Goal: Information Seeking & Learning: Find specific fact

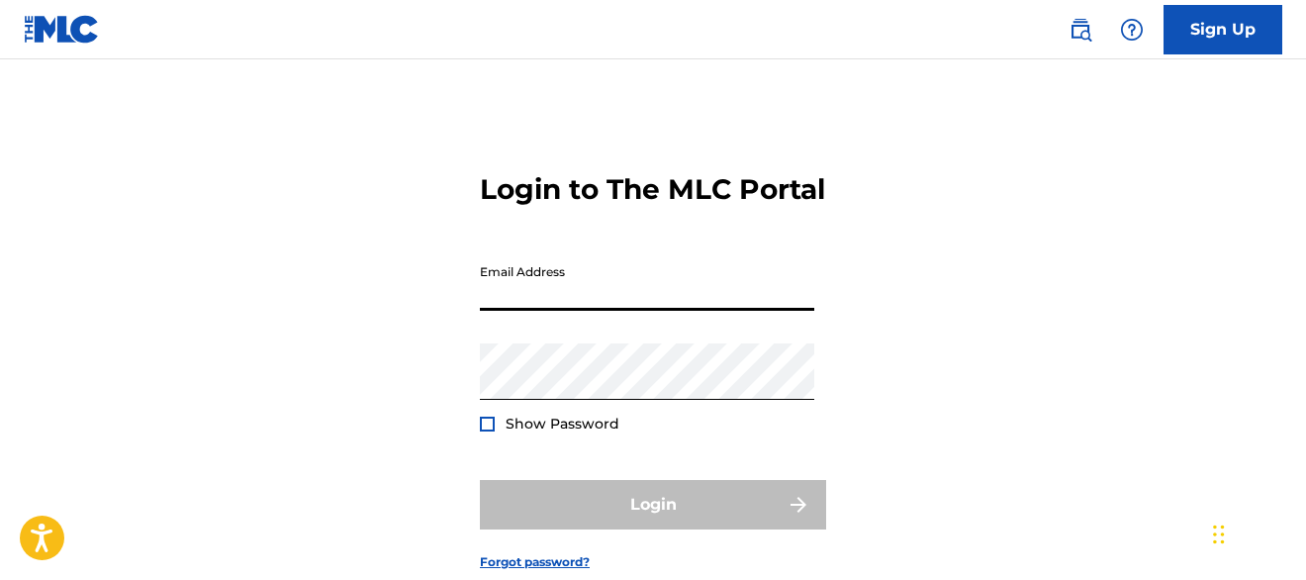
click at [539, 311] on input "Email Address" at bounding box center [647, 282] width 334 height 56
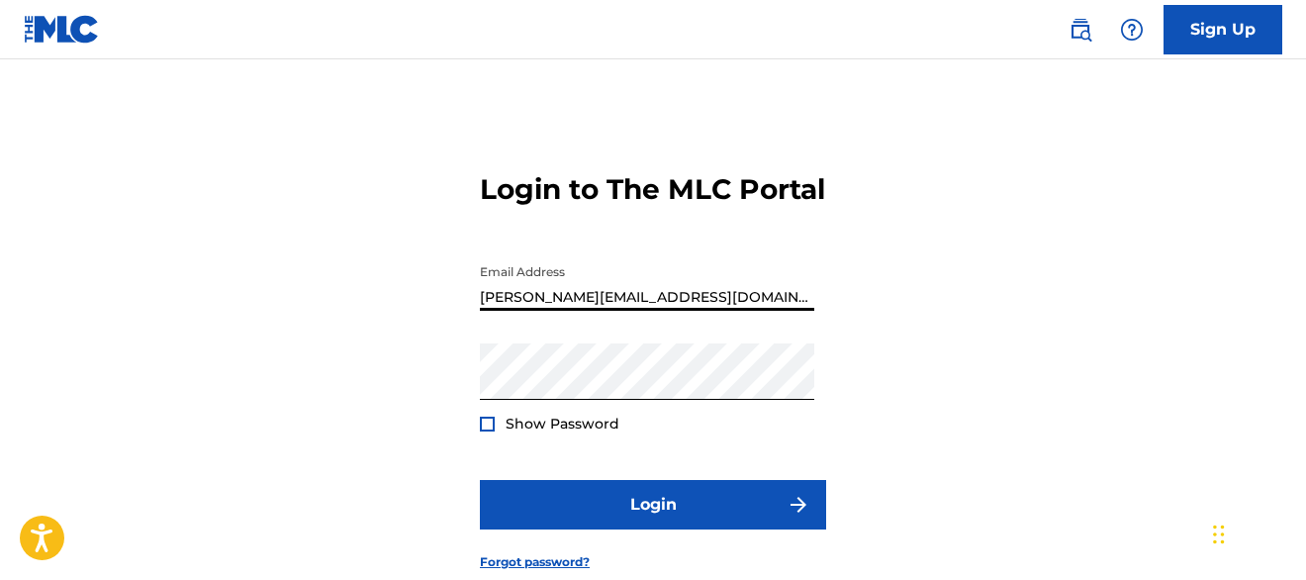
type input "[PERSON_NAME][EMAIL_ADDRESS][DOMAIN_NAME]"
click at [480, 480] on button "Login" at bounding box center [653, 504] width 346 height 49
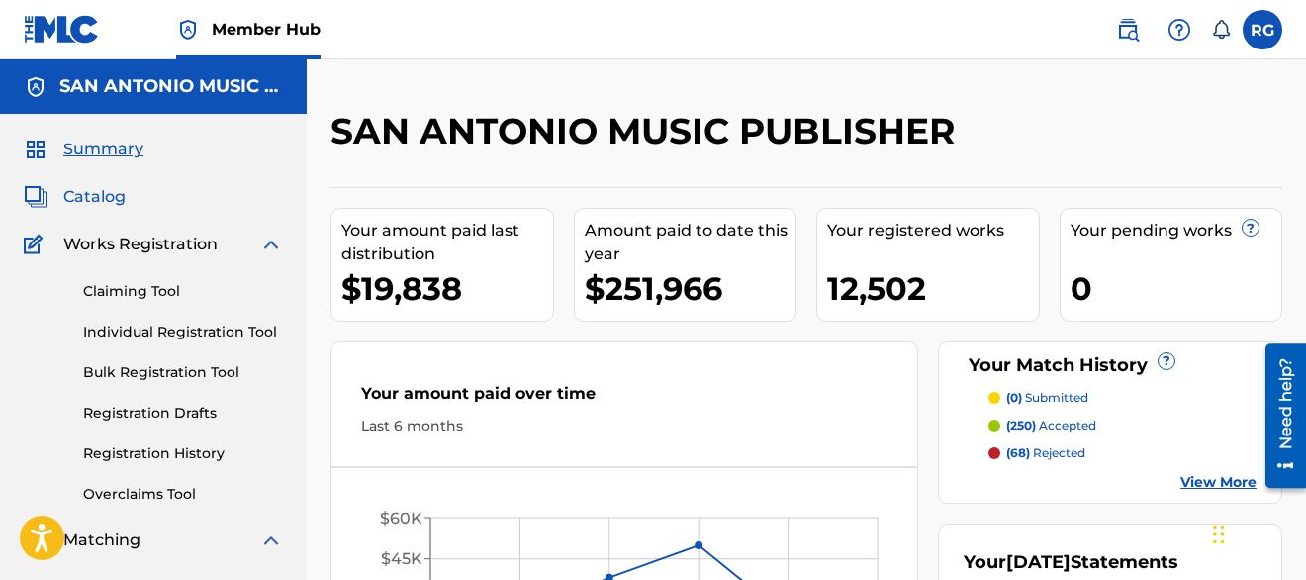
click at [106, 197] on span "Catalog" at bounding box center [94, 197] width 62 height 24
click at [1261, 40] on label at bounding box center [1263, 30] width 40 height 40
click at [1263, 30] on input "RG Rodolfo Gutierrez rodolfo_gutierrez@sanantoniomusic.com Notification Prefere…" at bounding box center [1263, 30] width 0 height 0
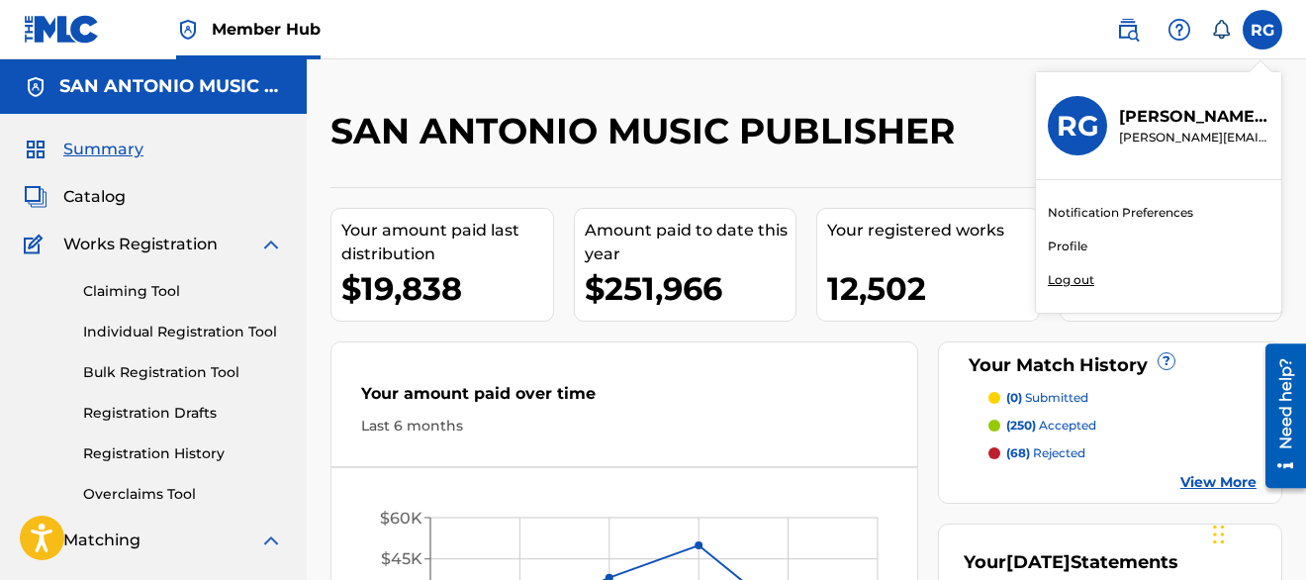
click at [1057, 283] on p "Log out" at bounding box center [1071, 280] width 47 height 18
click at [1263, 30] on input "RG Rodolfo Gutierrez rodolfo_gutierrez@sanantoniomusic.com Notification Prefere…" at bounding box center [1263, 30] width 0 height 0
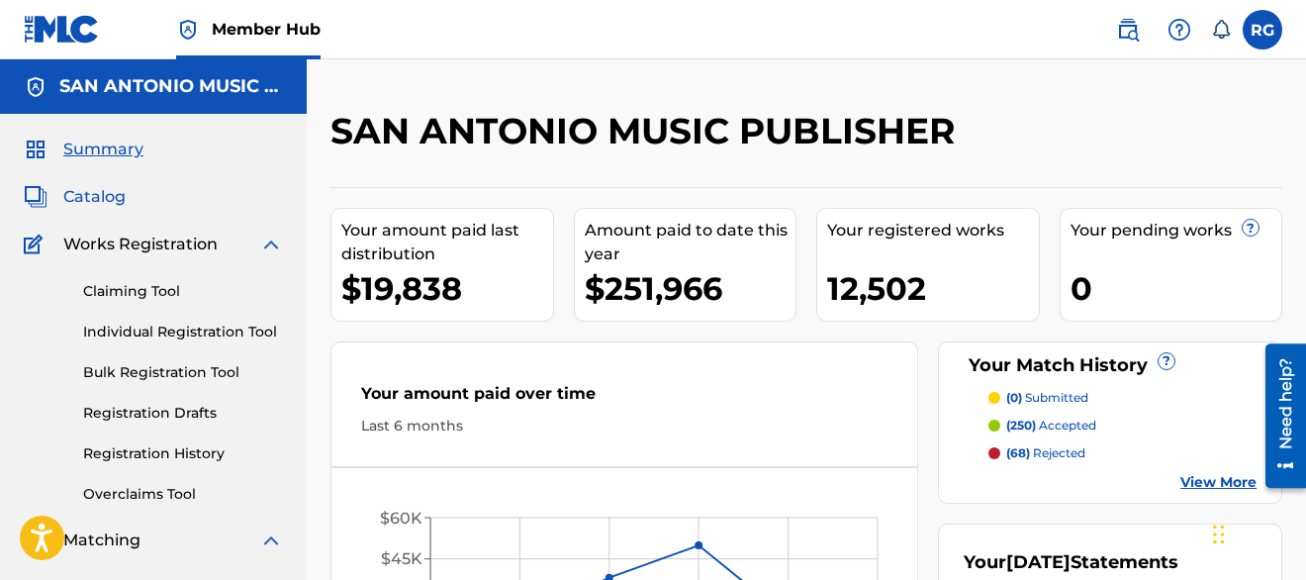
click at [103, 197] on span "Catalog" at bounding box center [94, 197] width 62 height 24
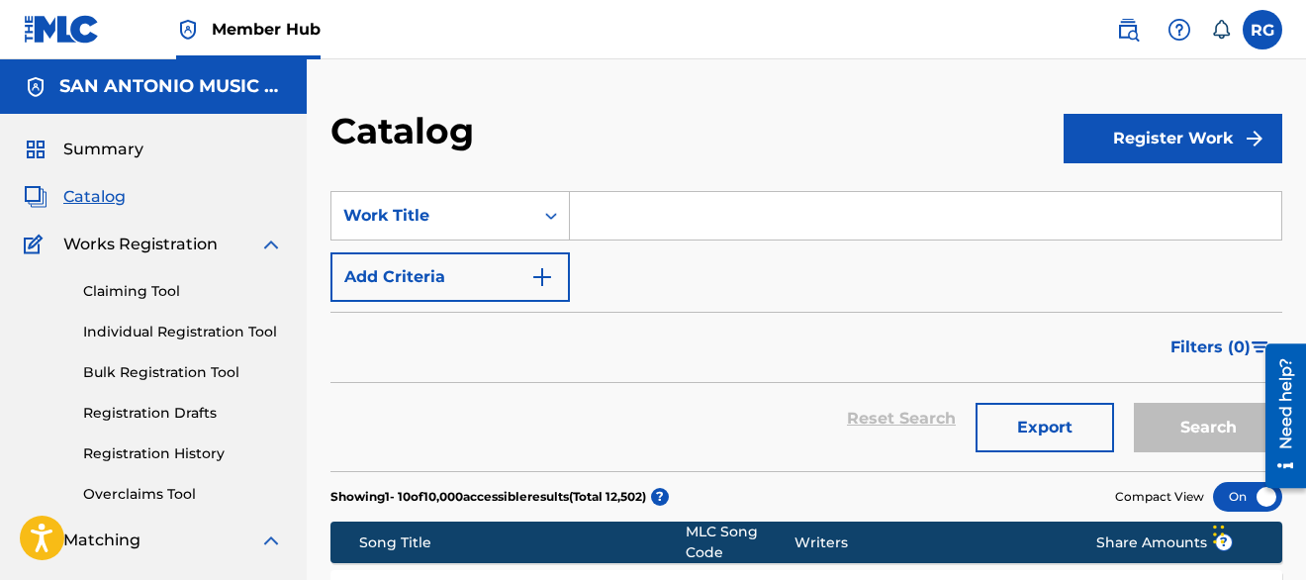
click at [617, 228] on input "Search Form" at bounding box center [925, 215] width 711 height 47
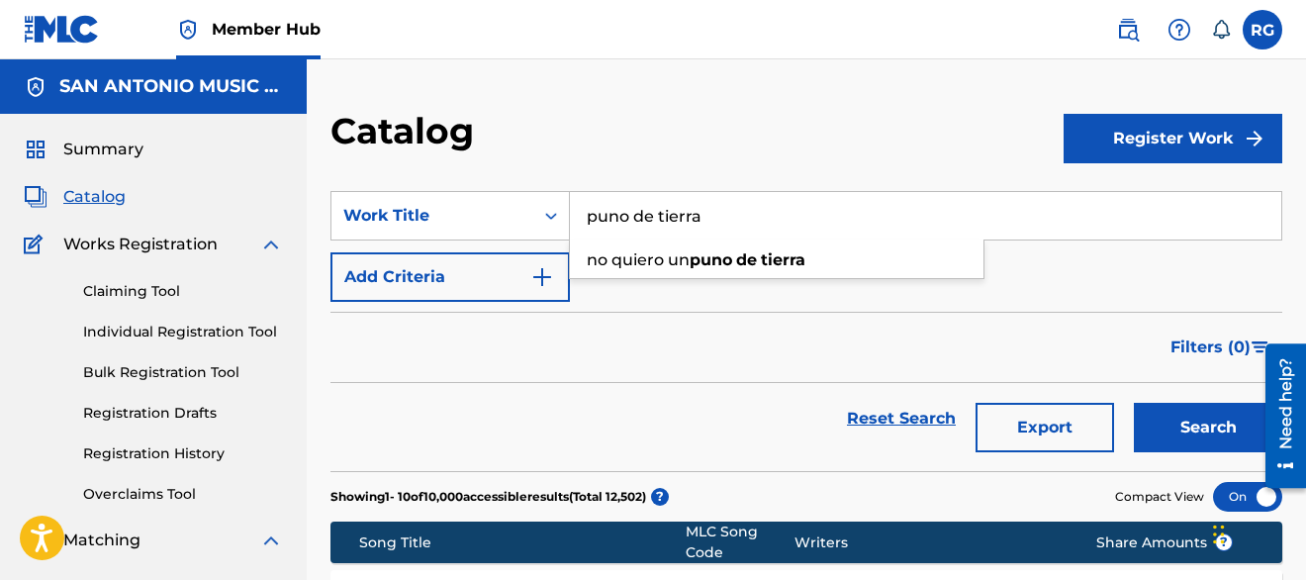
type input "puno de tierra"
click at [1134, 403] on button "Search" at bounding box center [1208, 427] width 148 height 49
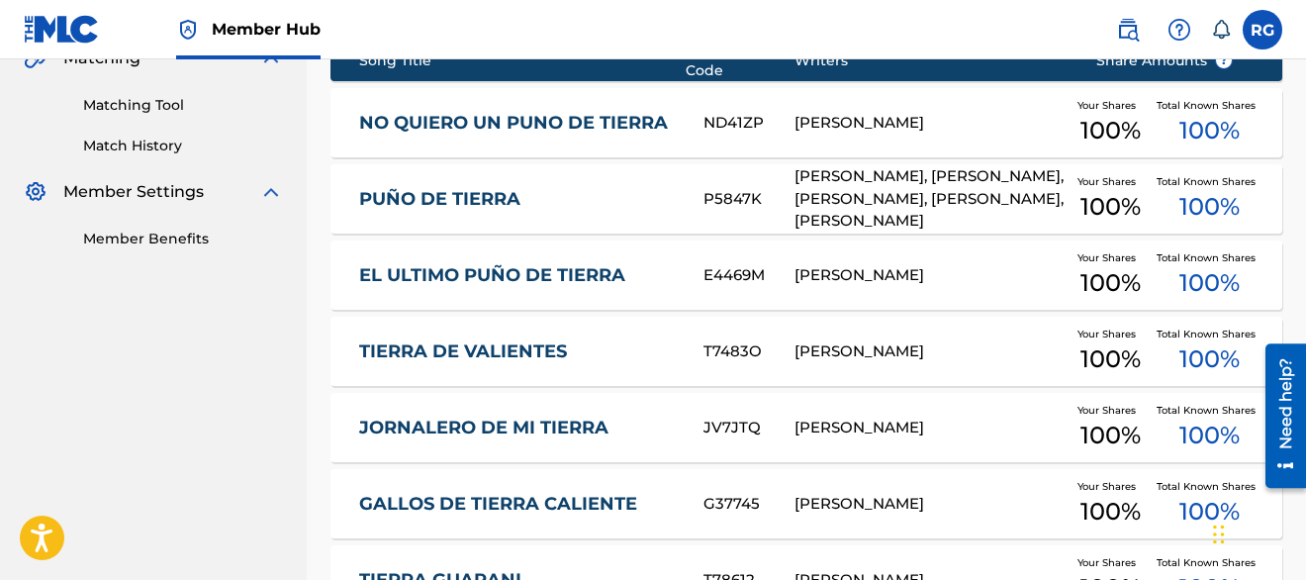
scroll to position [486, 0]
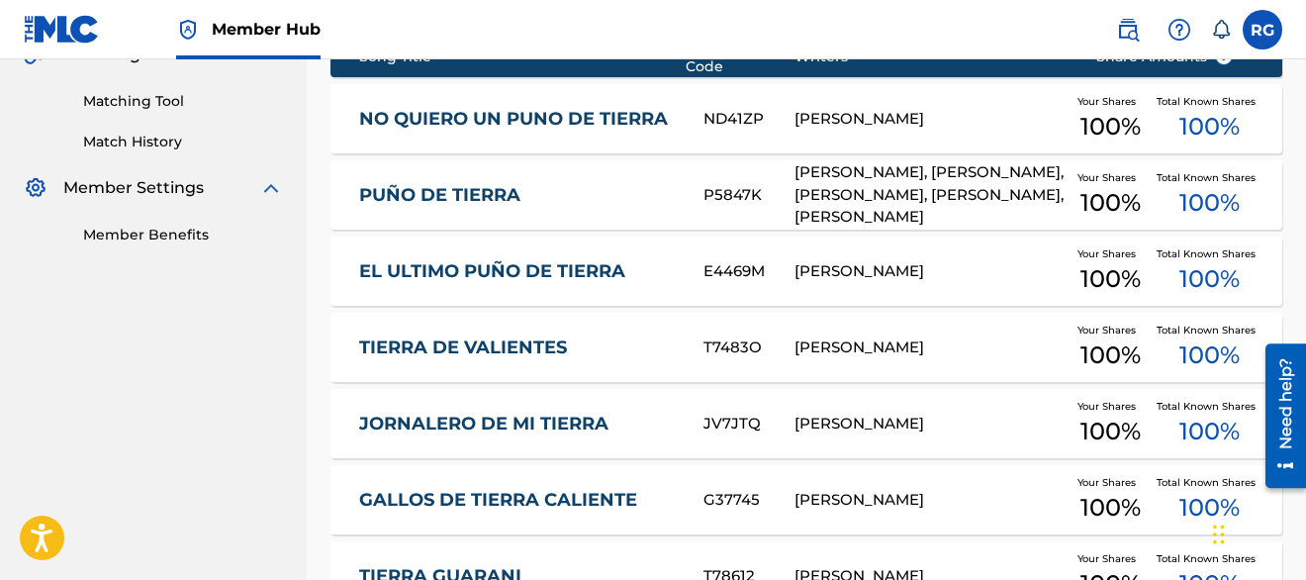
click at [486, 190] on link "PUÑO DE TIERRA" at bounding box center [518, 195] width 318 height 23
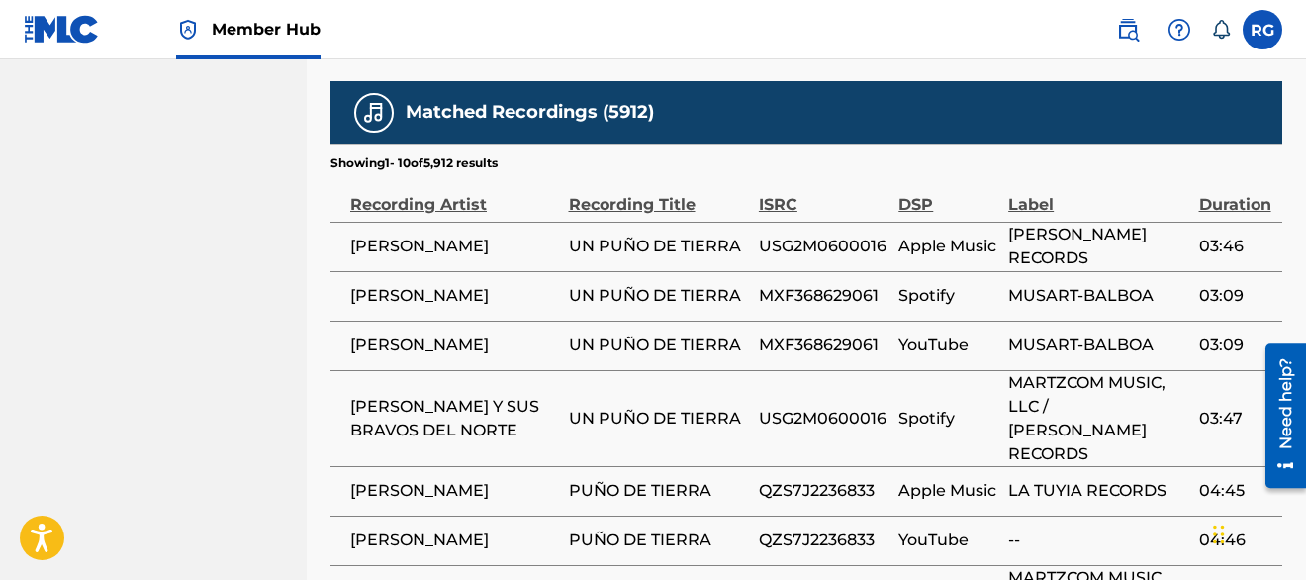
scroll to position [5778, 0]
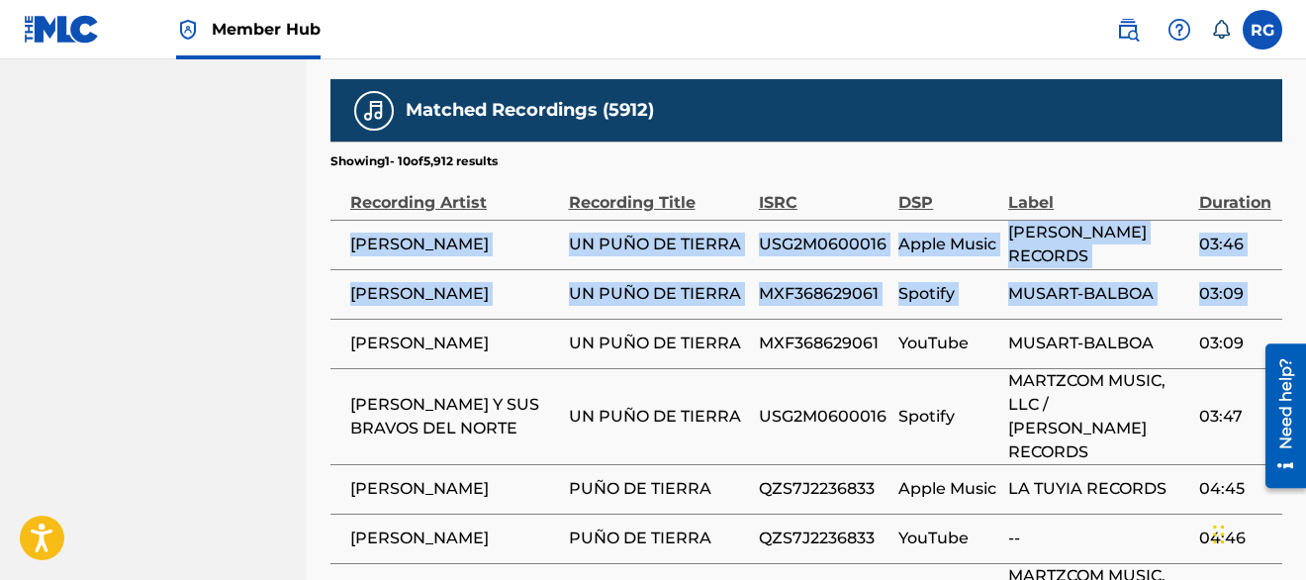
drag, startPoint x: 351, startPoint y: 252, endPoint x: 353, endPoint y: 348, distance: 96.0
click at [353, 348] on tbody "[PERSON_NAME] UN PUÑO DE TIERRA USG2M0600016 Apple Music [PERSON_NAME] RECORDS …" at bounding box center [806, 514] width 952 height 588
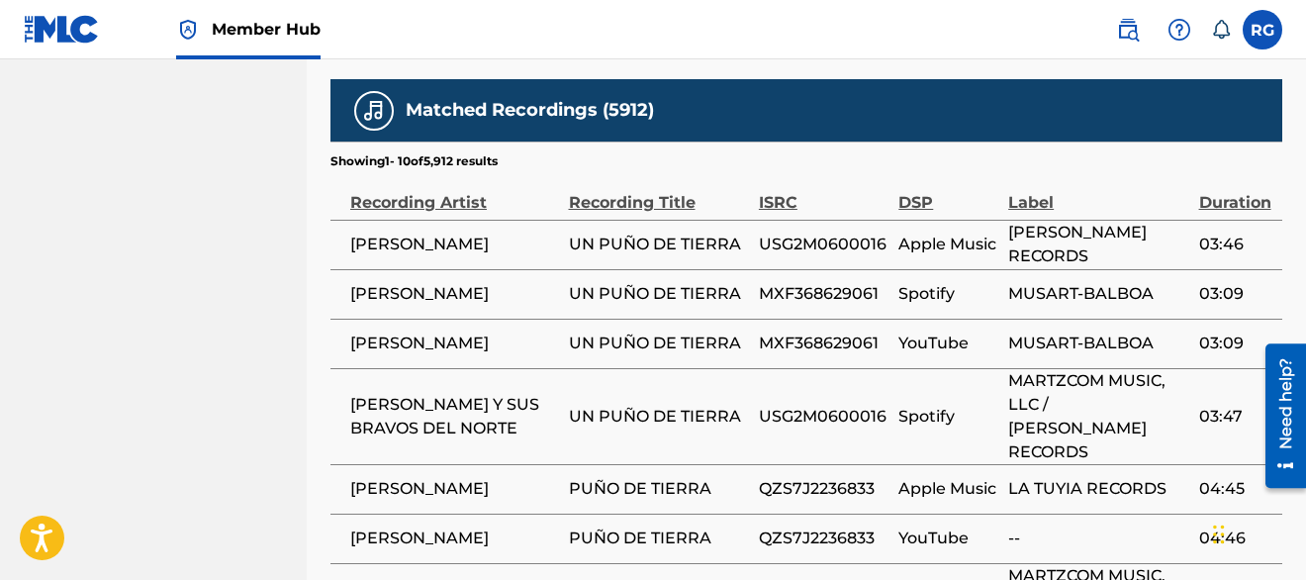
click at [960, 40] on nav "Member Hub RG RG [PERSON_NAME] [PERSON_NAME][EMAIL_ADDRESS][DOMAIN_NAME] Notifi…" at bounding box center [653, 29] width 1306 height 59
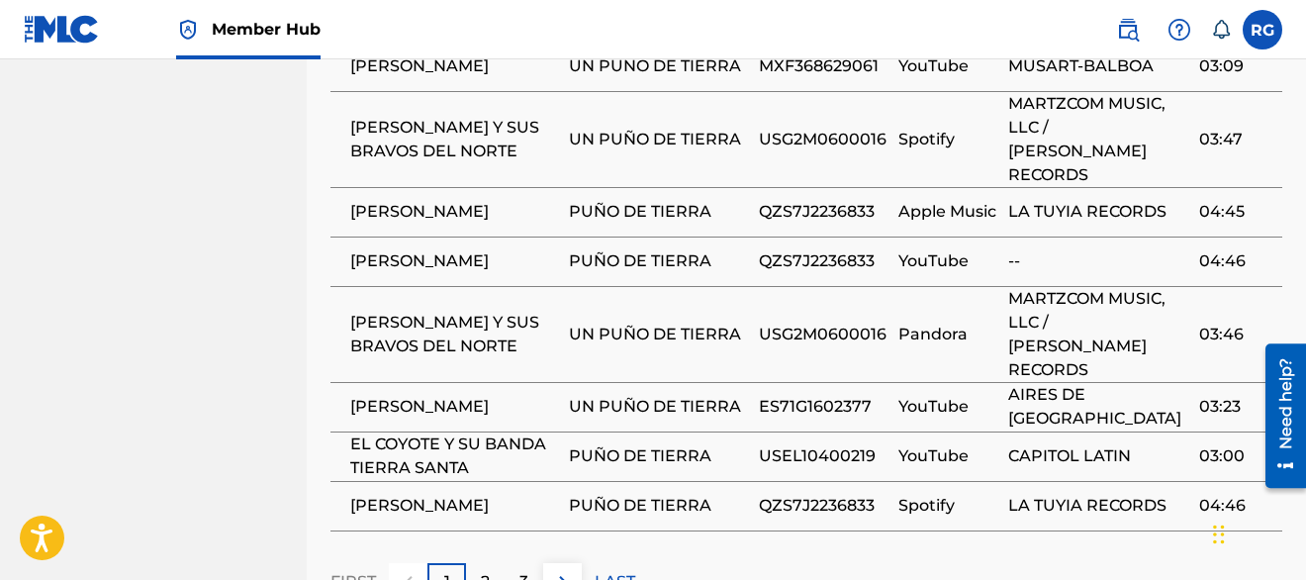
scroll to position [6095, 0]
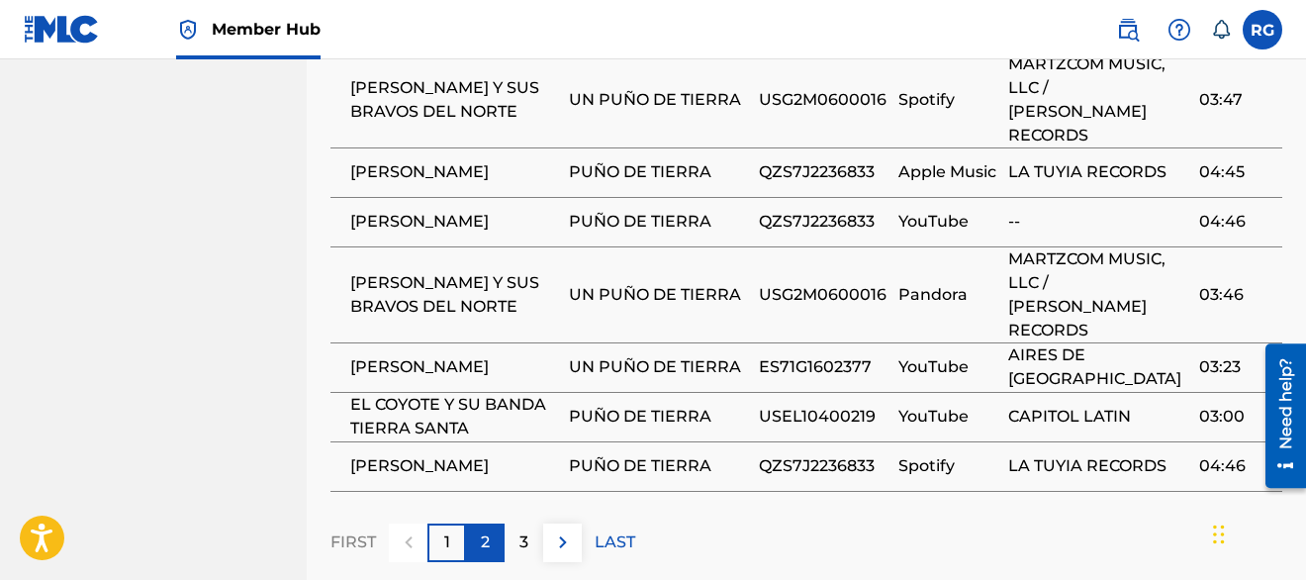
click at [489, 530] on p "2" at bounding box center [485, 542] width 9 height 24
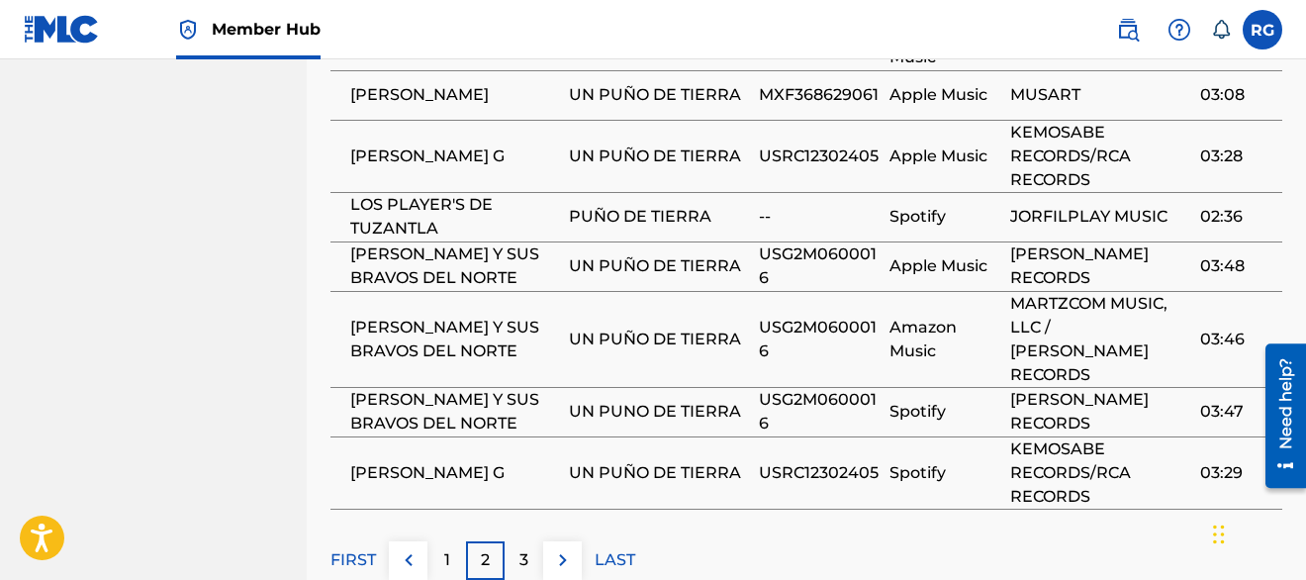
scroll to position [6158, 0]
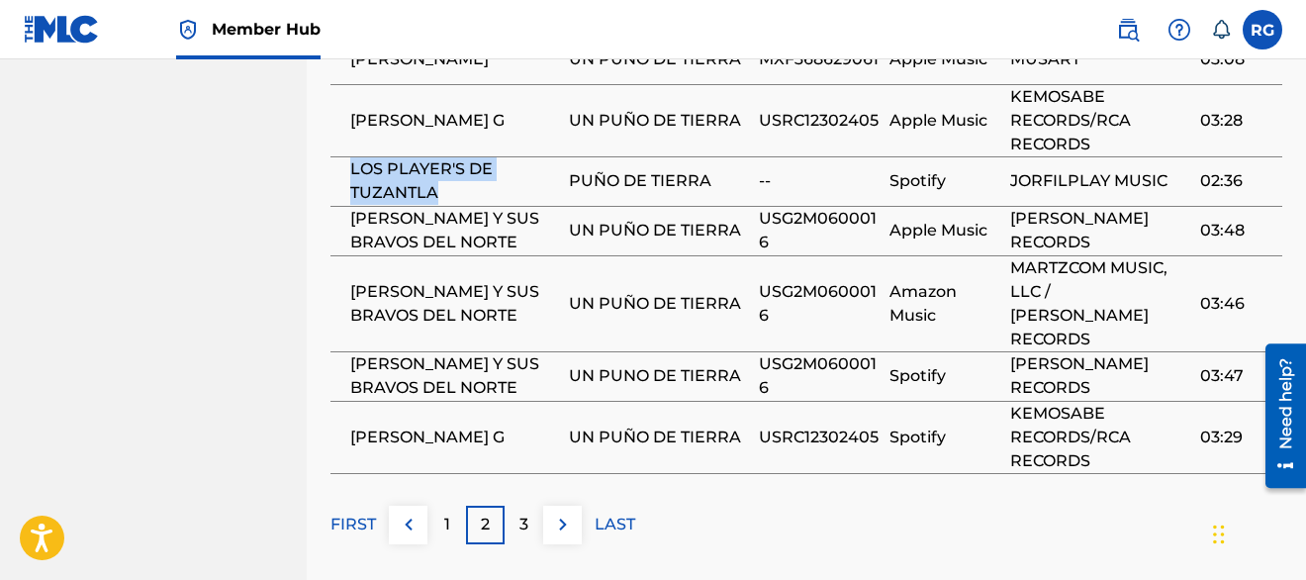
drag, startPoint x: 348, startPoint y: 160, endPoint x: 435, endPoint y: 178, distance: 88.9
click at [435, 178] on td "LOS PLAYER'S DE TUZANTLA" at bounding box center [449, 180] width 238 height 49
copy span "LOS PLAYER'S DE TUZANTLA"
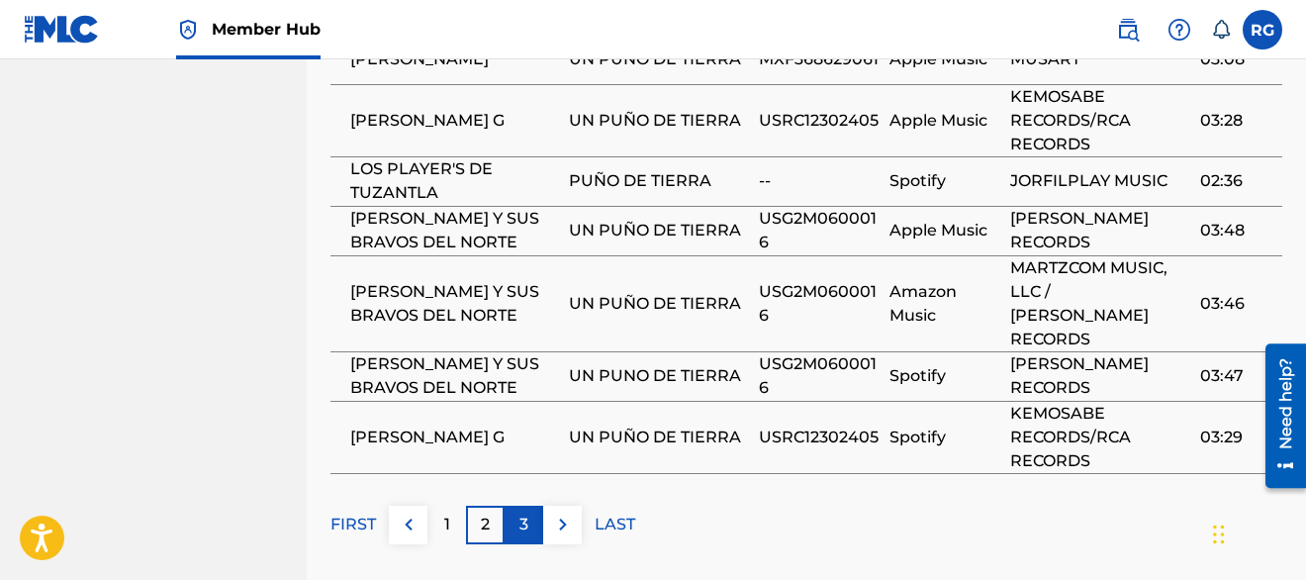
click at [534, 506] on div "3" at bounding box center [524, 525] width 39 height 39
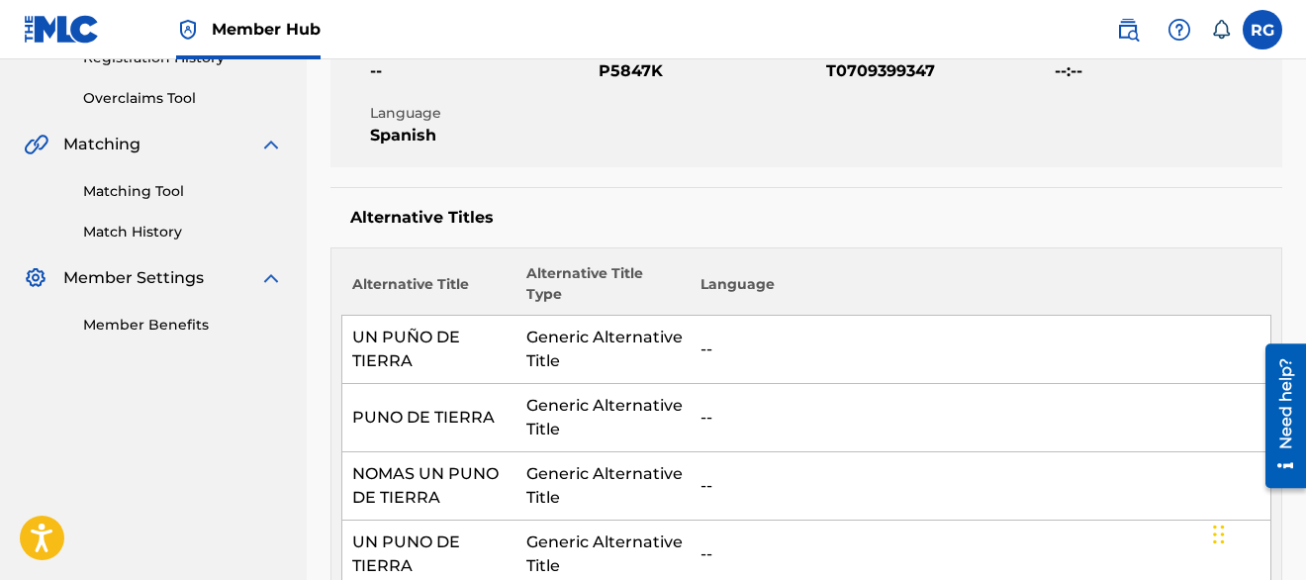
scroll to position [0, 0]
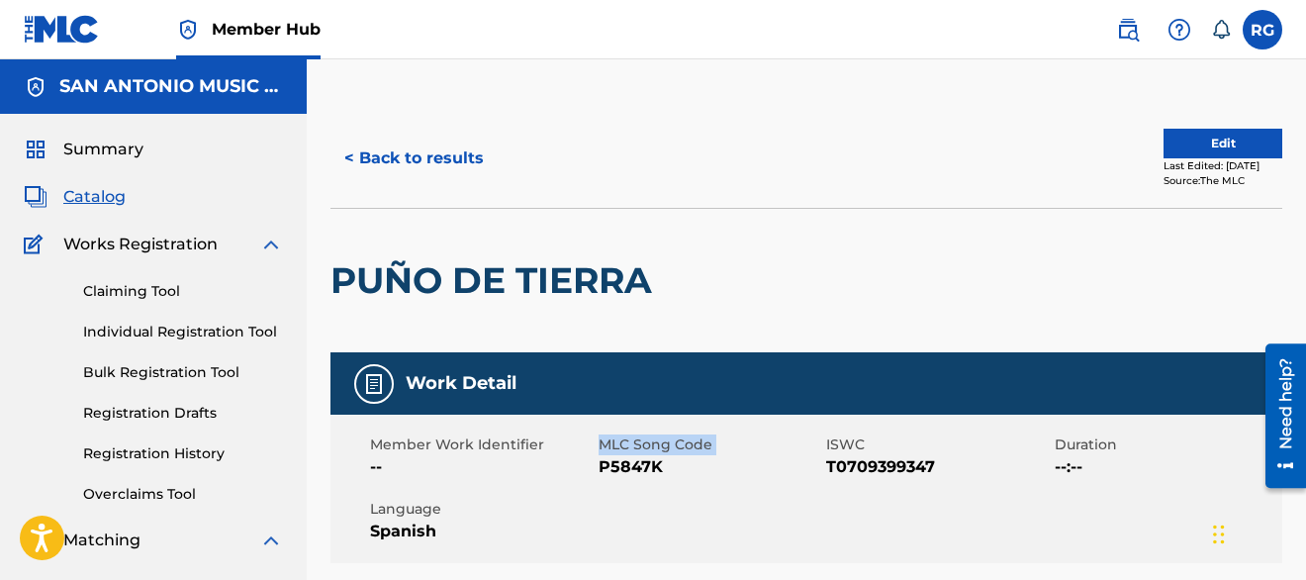
click at [603, 476] on div "Member Work Identifier -- MLC Song Code P5847K ISWC T0709399347 Duration --:-- …" at bounding box center [806, 489] width 952 height 148
drag, startPoint x: 664, startPoint y: 469, endPoint x: 601, endPoint y: 471, distance: 63.4
click at [601, 471] on span "P5847K" at bounding box center [711, 467] width 224 height 24
copy span "P5847K"
